Goal: Check status

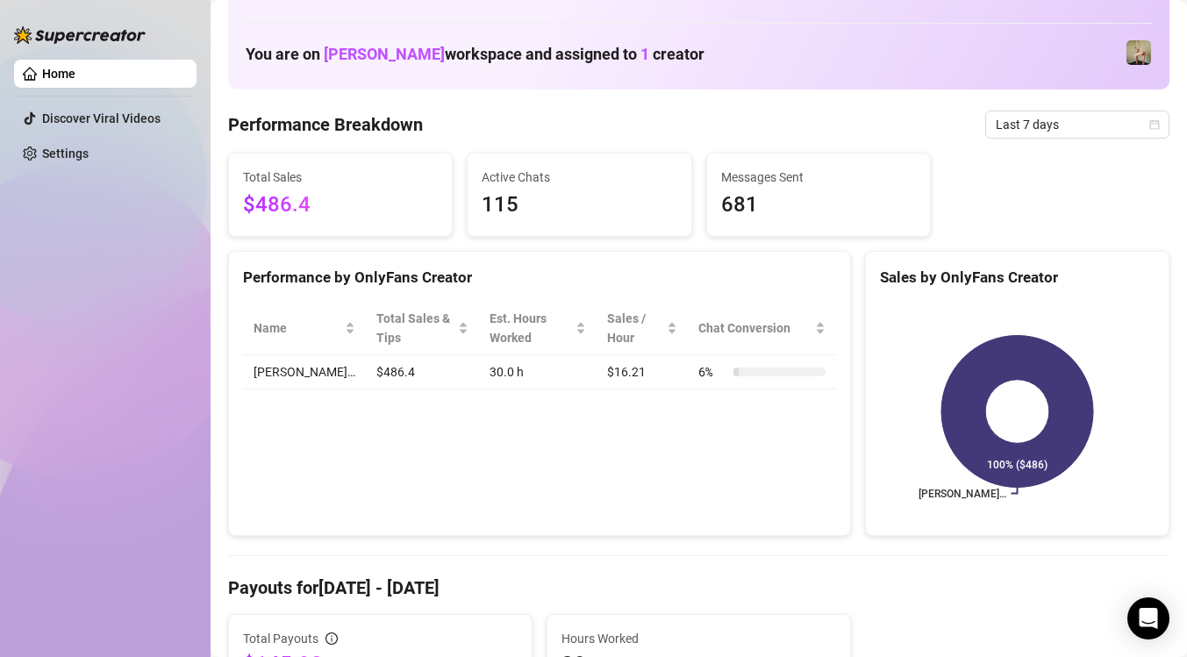
scroll to position [11, 0]
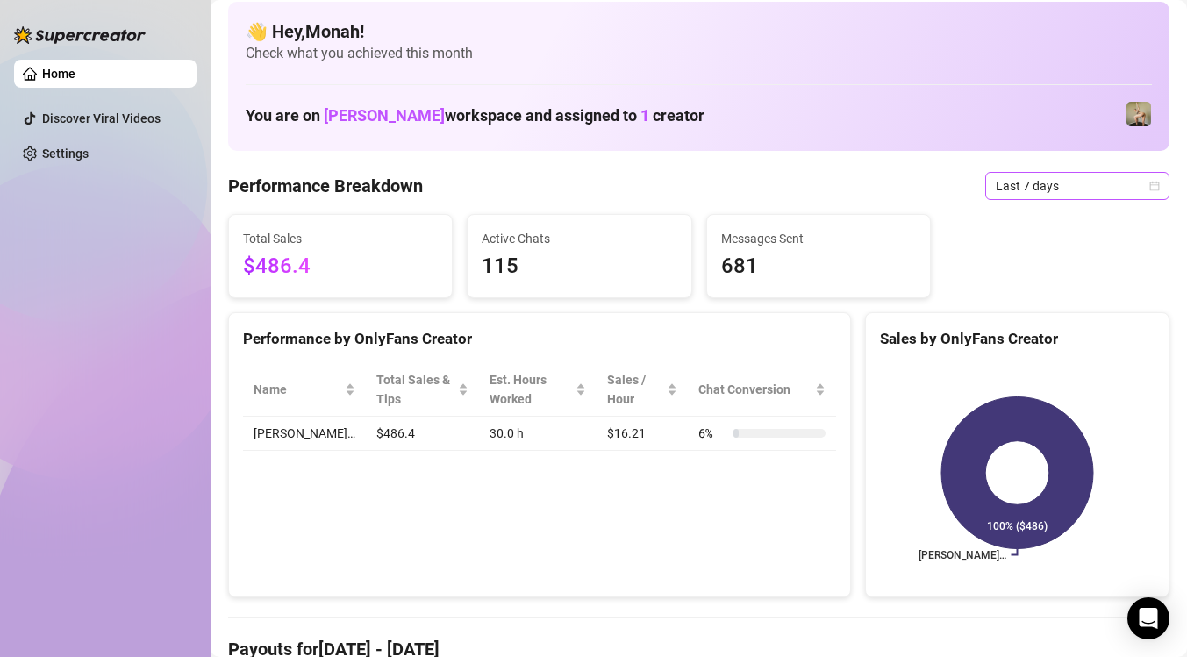
click at [1080, 180] on span "Last 7 days" at bounding box center [1076, 186] width 163 height 26
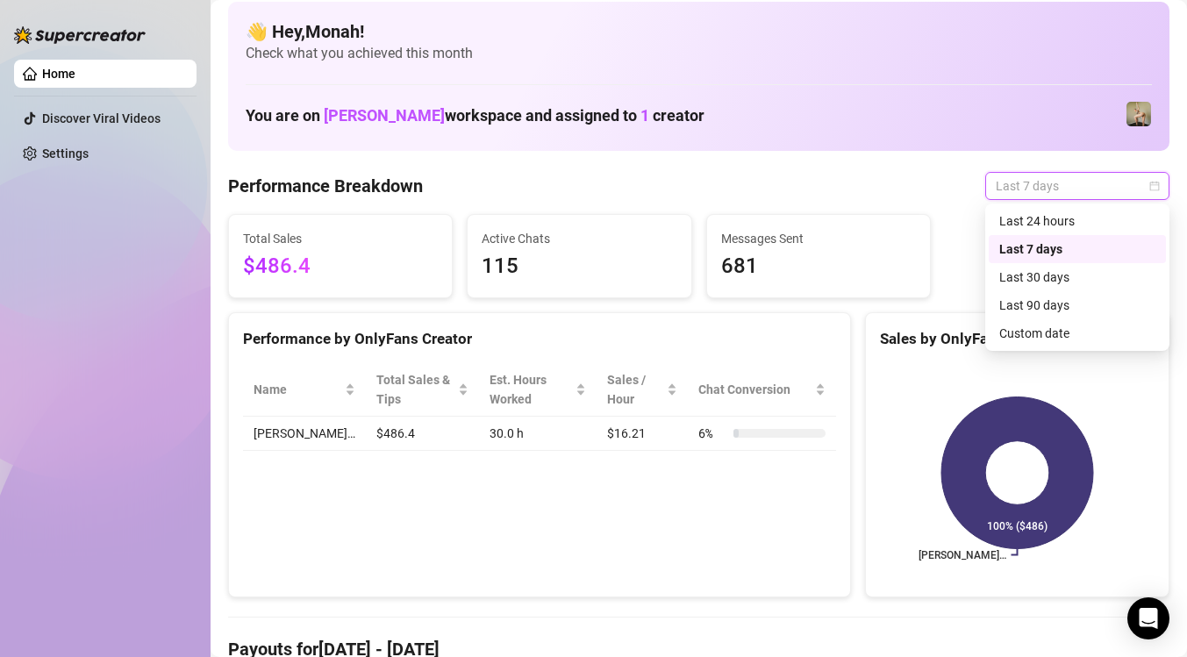
click at [1155, 187] on icon "calendar" at bounding box center [1154, 186] width 11 height 11
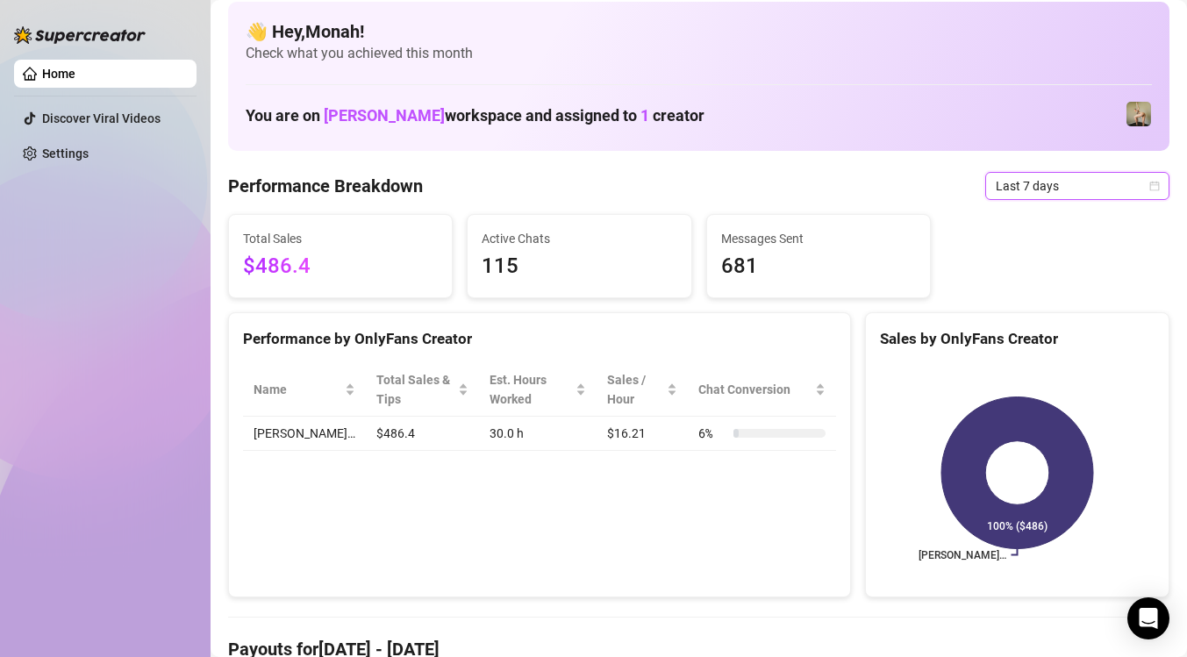
click at [1155, 187] on icon "calendar" at bounding box center [1154, 186] width 11 height 11
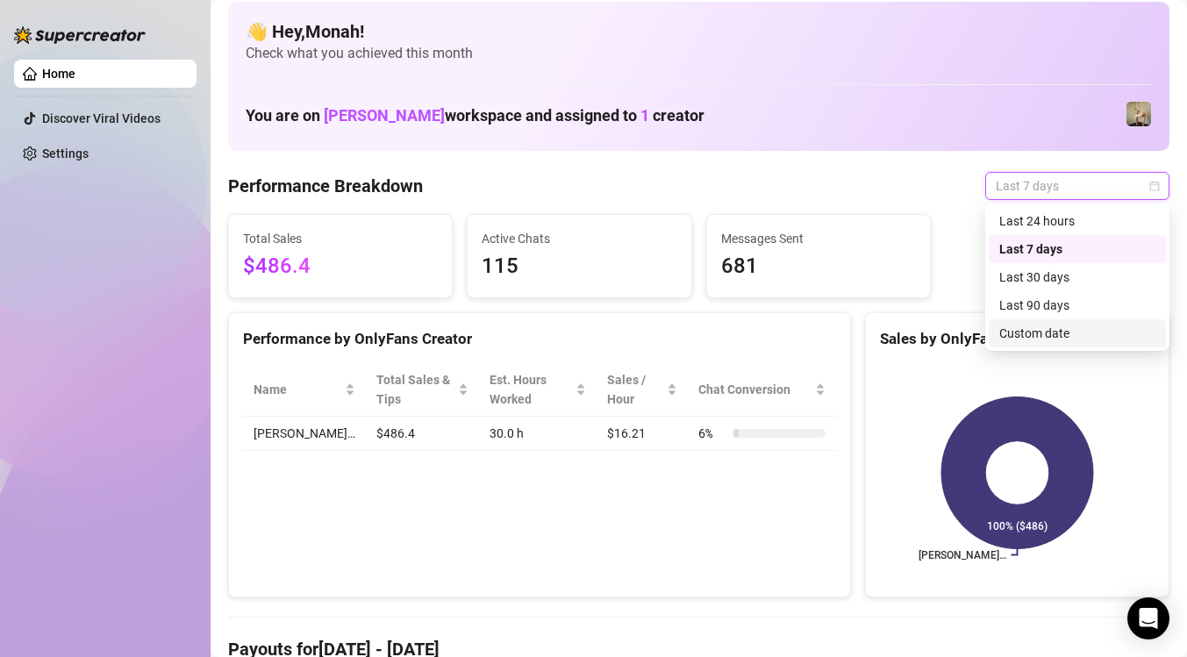
click at [1073, 334] on div "Custom date" at bounding box center [1077, 333] width 156 height 19
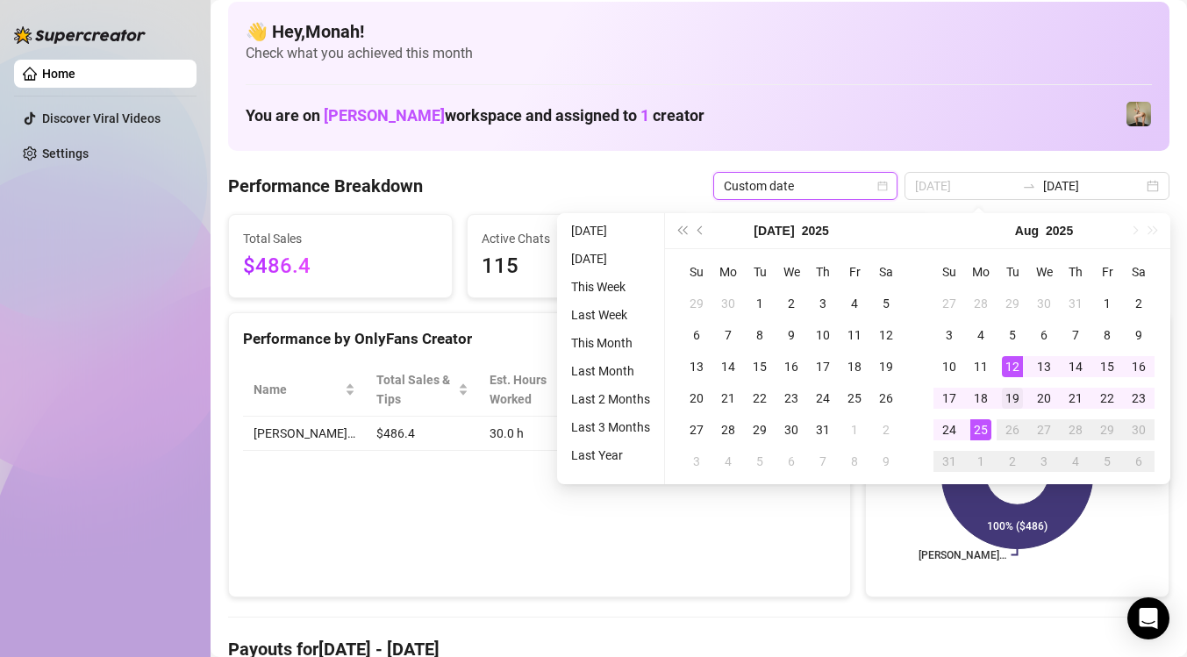
type input "[DATE]"
click at [1011, 394] on div "19" at bounding box center [1012, 398] width 21 height 21
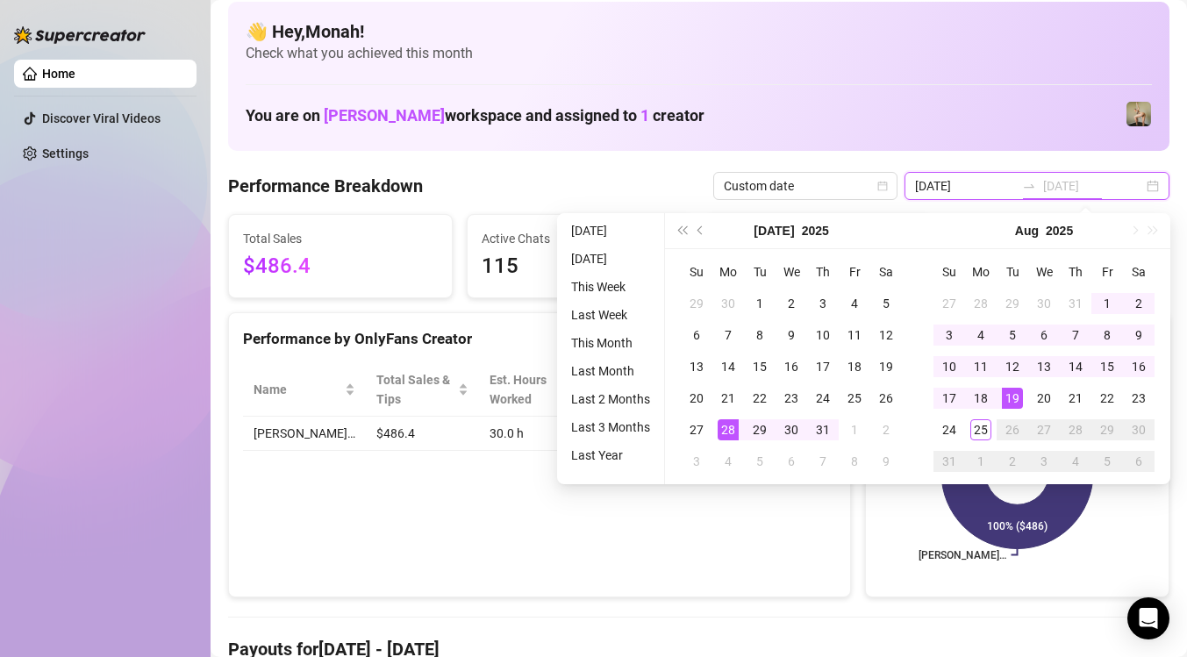
type input "[DATE]"
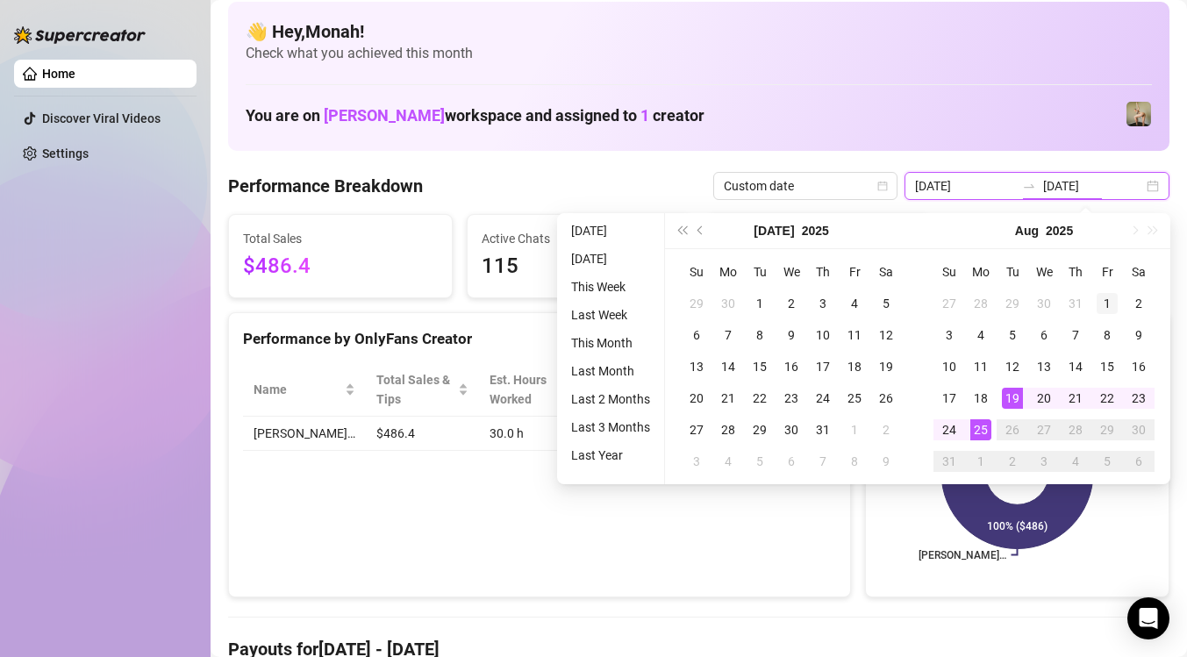
type input "[DATE]"
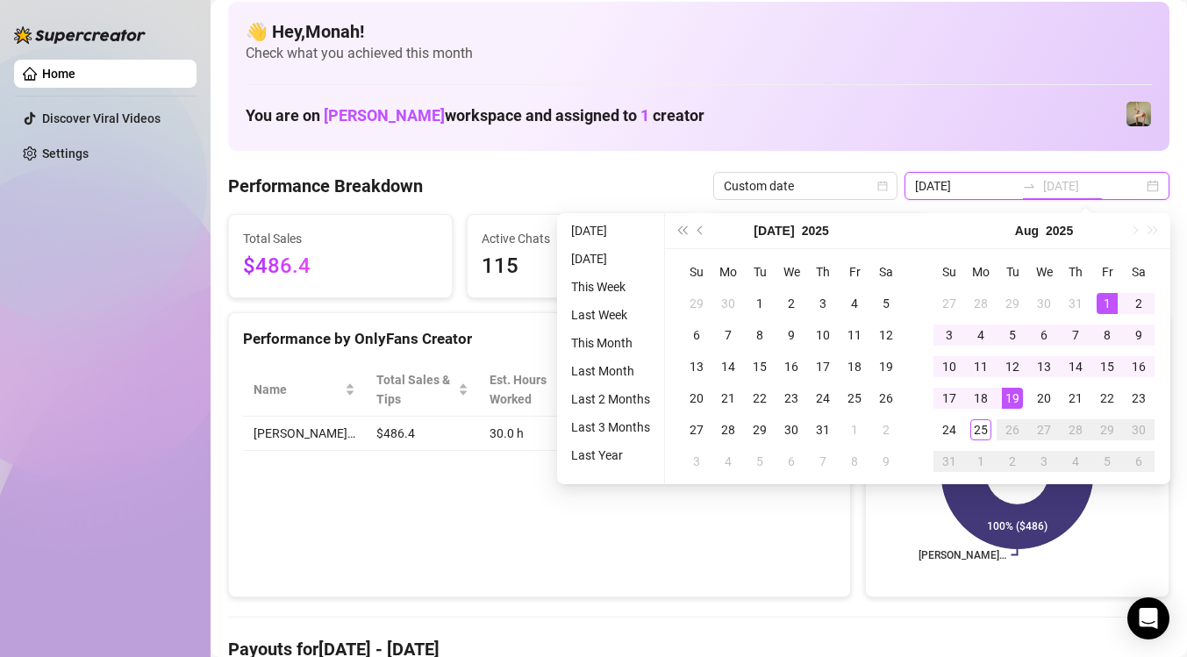
type input "[DATE]"
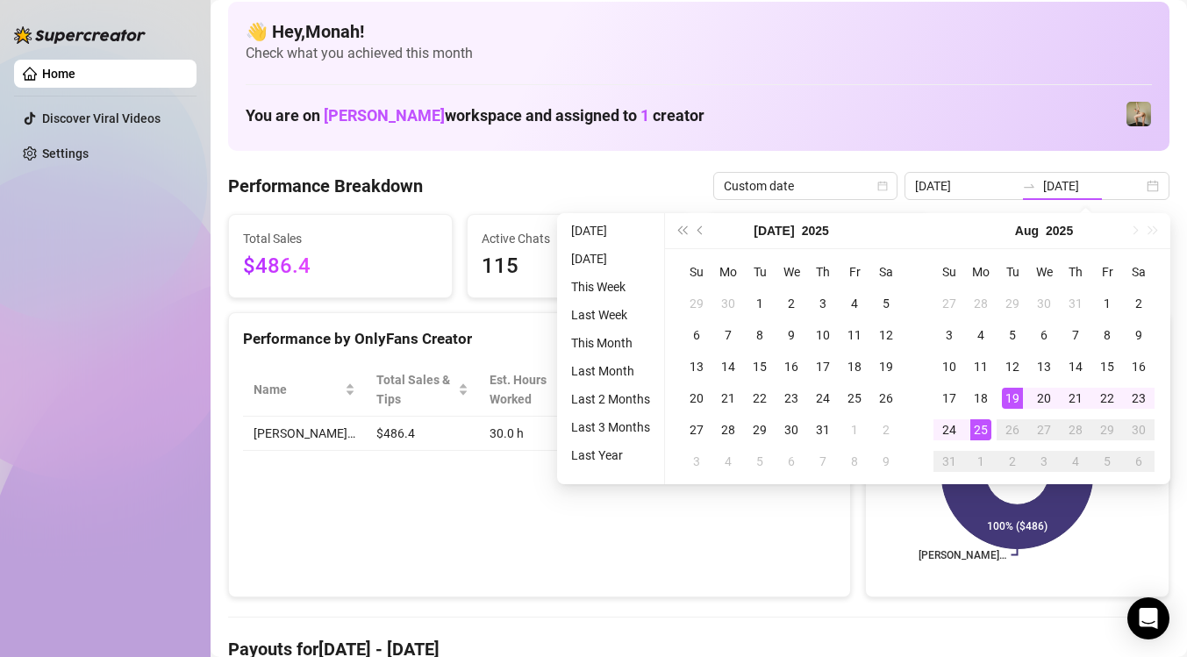
click at [1104, 92] on div "👋 Hey, Monah ! Check what you achieved this month You are on [PERSON_NAME] work…" at bounding box center [698, 76] width 941 height 149
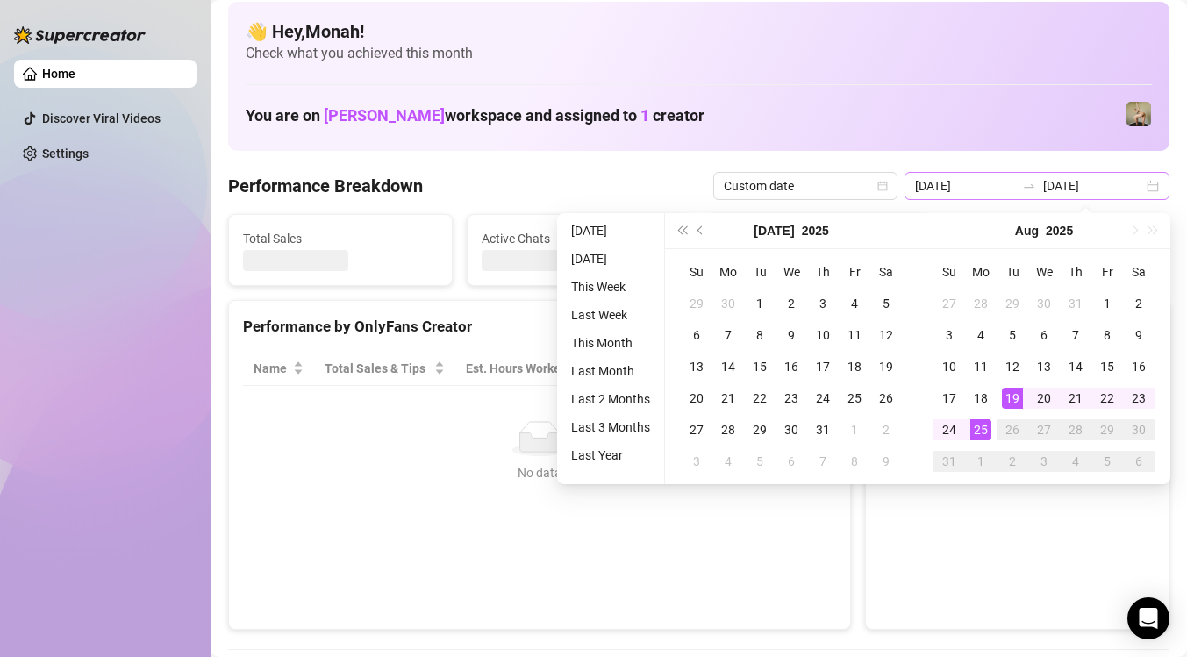
type input "[DATE]"
click at [1159, 183] on div "[DATE] [DATE]" at bounding box center [1036, 186] width 265 height 28
click at [905, 116] on div "You are on [PERSON_NAME] workspace and assigned to 1 creator" at bounding box center [699, 115] width 906 height 38
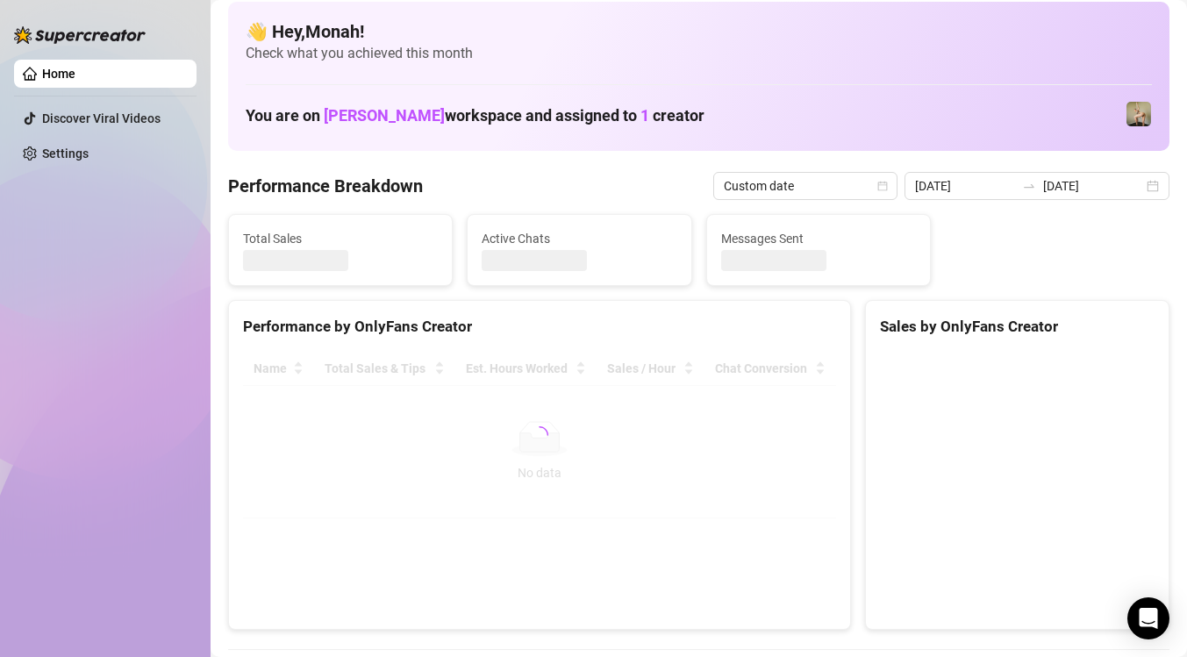
click at [467, 482] on div "Performance by OnlyFans Creator Name Total Sales & Tips Est. Hours Worked Sales…" at bounding box center [539, 465] width 623 height 330
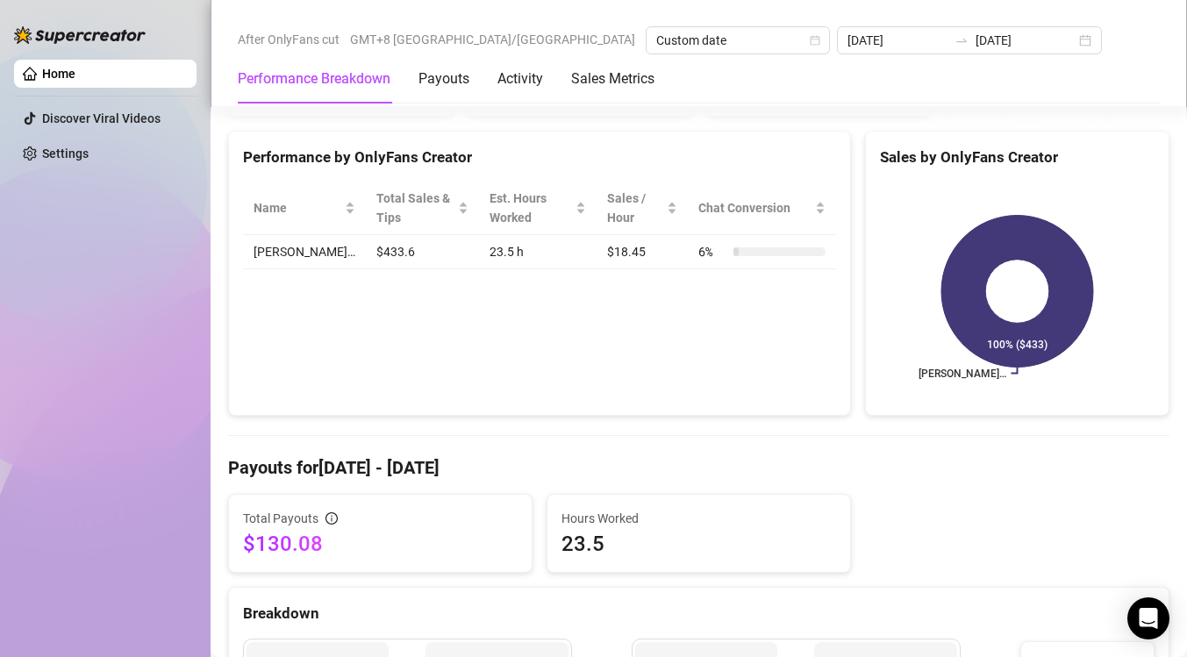
scroll to position [0, 0]
